Goal: Task Accomplishment & Management: Manage account settings

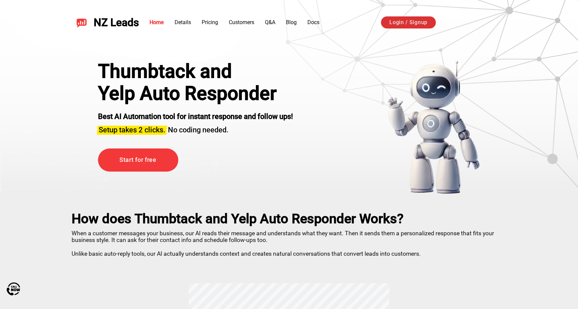
click at [400, 22] on link "Login / Signup" at bounding box center [408, 22] width 55 height 12
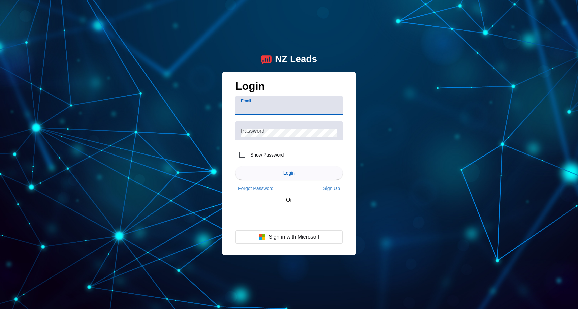
click at [253, 110] on input "Email" at bounding box center [289, 108] width 96 height 8
click at [249, 106] on input "Email" at bounding box center [289, 108] width 96 height 8
type input "[EMAIL_ADDRESS][DOMAIN_NAME]"
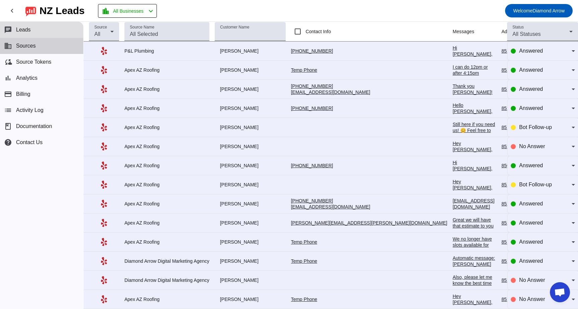
click at [32, 46] on span "Sources" at bounding box center [26, 46] width 20 height 6
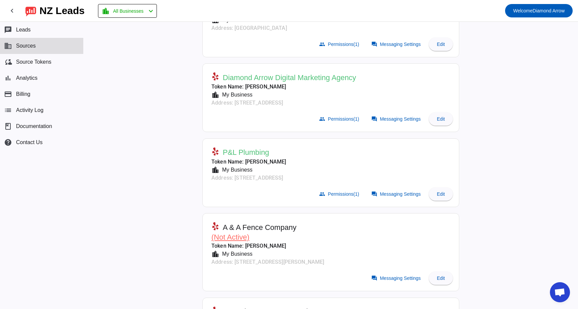
scroll to position [84, 0]
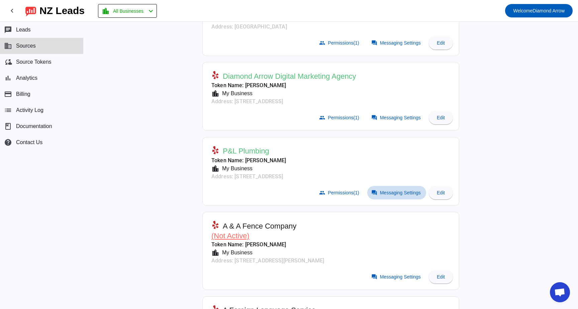
click at [390, 190] on span "Messaging Settings" at bounding box center [400, 192] width 41 height 5
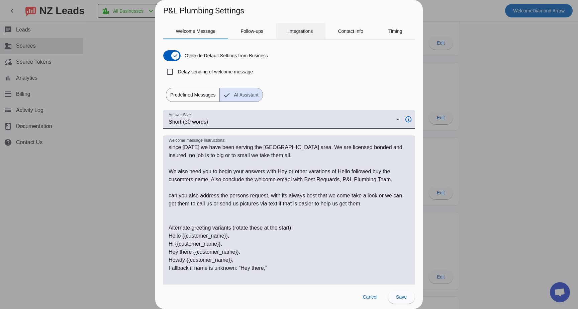
click at [308, 30] on span "Integrations" at bounding box center [300, 31] width 24 height 5
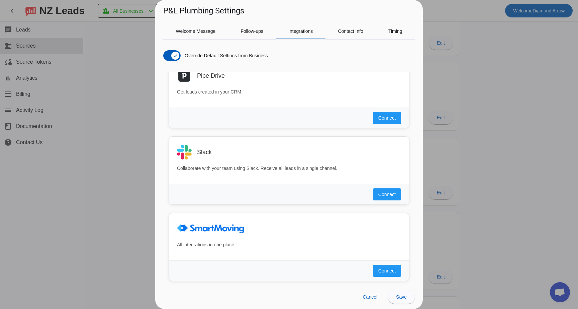
scroll to position [358, 0]
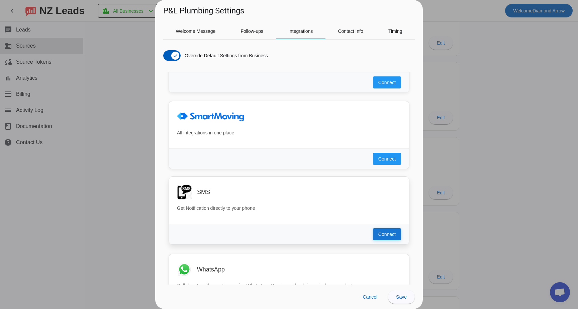
click at [381, 237] on span "Connect" at bounding box center [386, 234] width 17 height 7
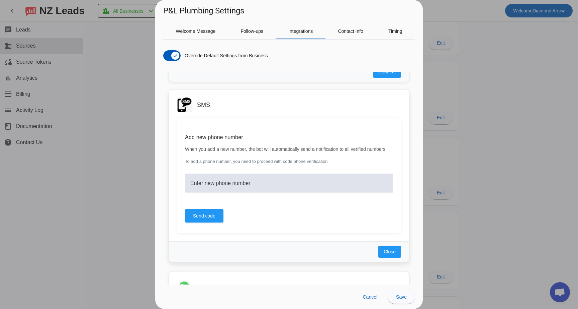
scroll to position [450, 0]
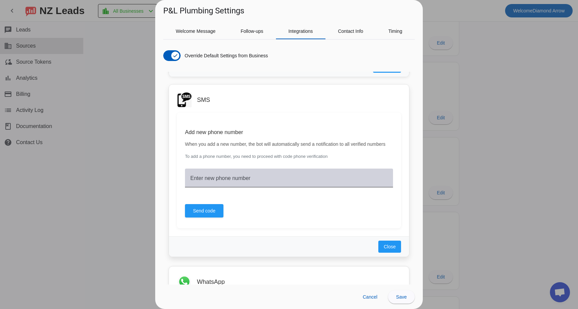
click at [288, 177] on div "Enter new phone number" at bounding box center [288, 177] width 197 height 19
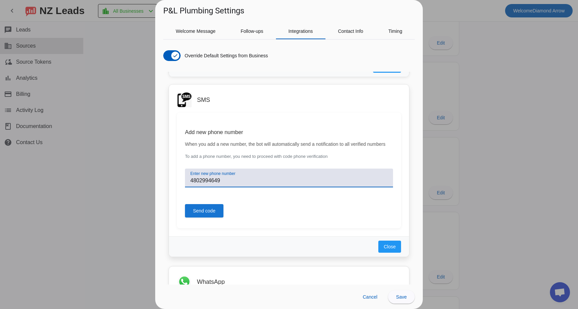
type input "4802994649"
click at [212, 214] on span "Send code" at bounding box center [204, 210] width 22 height 7
click at [205, 214] on span "Send code" at bounding box center [204, 210] width 22 height 7
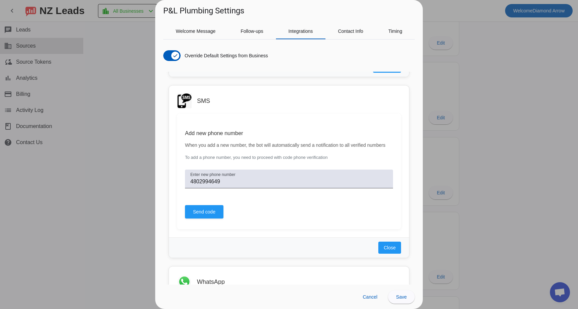
click at [547, 252] on div at bounding box center [289, 154] width 578 height 309
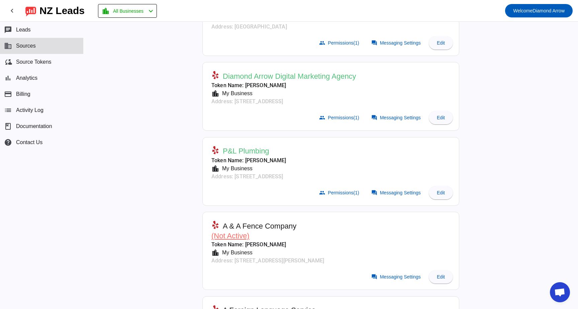
click at [566, 293] on span "Open chat" at bounding box center [560, 292] width 20 height 20
